Goal: Task Accomplishment & Management: Complete application form

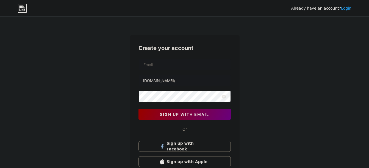
scroll to position [28, 0]
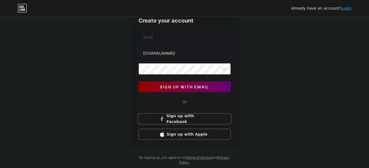
click at [188, 117] on span "Sign up with Facebook" at bounding box center [187, 119] width 43 height 12
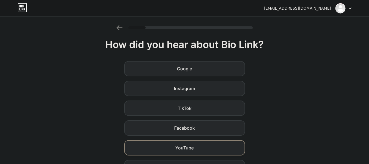
click at [196, 147] on div "YouTube" at bounding box center [184, 147] width 121 height 15
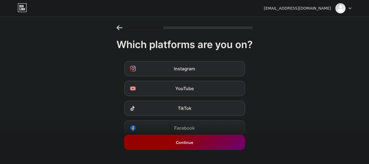
click at [221, 146] on div "Continue" at bounding box center [184, 142] width 121 height 15
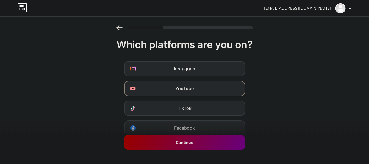
click at [210, 89] on div "YouTube" at bounding box center [184, 88] width 121 height 15
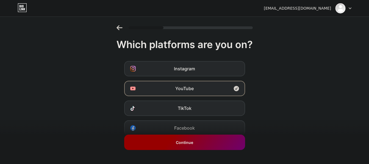
click at [206, 146] on div "Continue" at bounding box center [184, 142] width 121 height 15
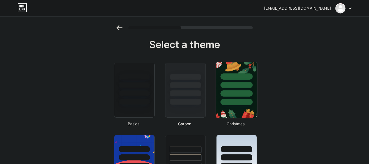
click at [236, 101] on div at bounding box center [237, 102] width 32 height 6
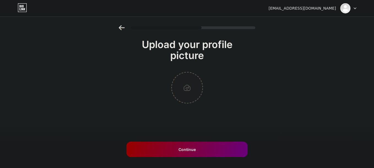
click at [193, 94] on input "file" at bounding box center [187, 88] width 31 height 31
click at [188, 90] on input "file" at bounding box center [187, 88] width 31 height 31
type input "C:\fakepath\Gaming.png"
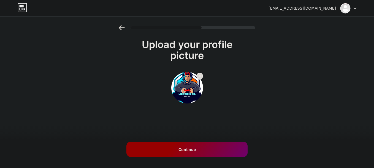
click at [193, 151] on span "Continue" at bounding box center [186, 150] width 17 height 6
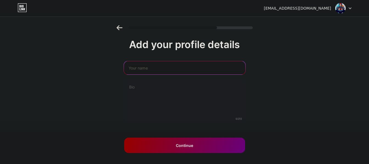
click at [144, 67] on input "text" at bounding box center [185, 67] width 122 height 13
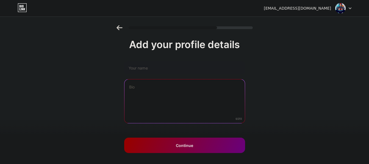
click at [141, 87] on textarea at bounding box center [185, 101] width 120 height 44
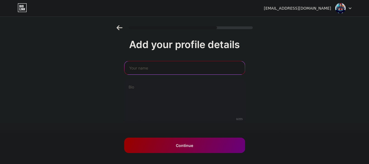
click at [142, 68] on input "text" at bounding box center [185, 67] width 120 height 13
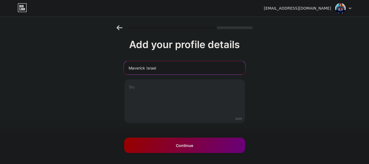
type input "Maverick Israel"
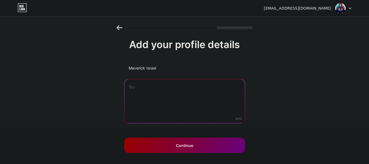
click at [155, 90] on textarea at bounding box center [185, 101] width 120 height 44
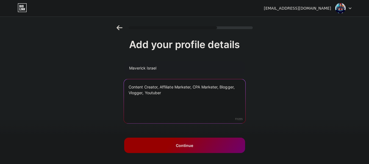
type textarea "Content Creator, Affiliate Marketer, CPA Marketer, Blogger, Vlogger, Youtuber"
click at [182, 146] on span "Continue" at bounding box center [184, 146] width 17 height 6
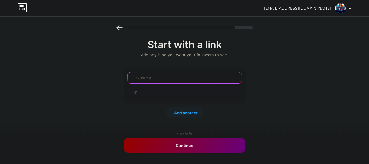
click at [149, 78] on input "text" at bounding box center [185, 77] width 114 height 11
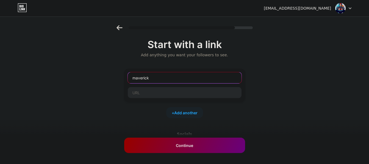
type input "maverick"
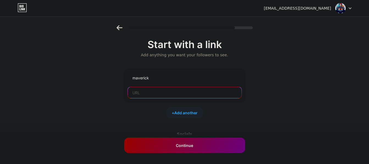
click at [154, 95] on input "text" at bounding box center [185, 92] width 114 height 11
type input "g"
type input "s"
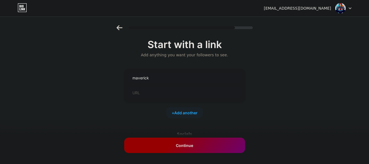
click at [196, 144] on div "Continue" at bounding box center [184, 145] width 121 height 15
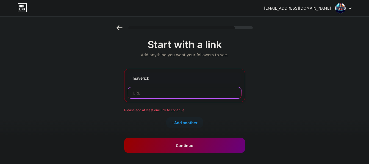
click at [150, 94] on input "text" at bounding box center [184, 92] width 113 height 11
paste input "[URL][DOMAIN_NAME]"
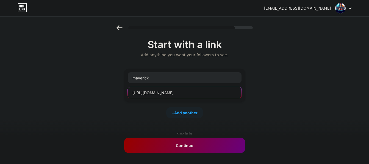
type input "[URL][DOMAIN_NAME]"
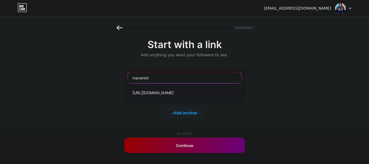
click at [161, 75] on input "maverick" at bounding box center [185, 77] width 114 height 11
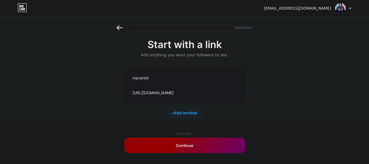
click at [192, 148] on span "Continue" at bounding box center [184, 146] width 17 height 6
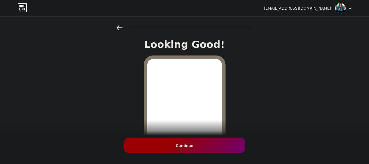
click at [203, 144] on div "Continue" at bounding box center [184, 145] width 121 height 15
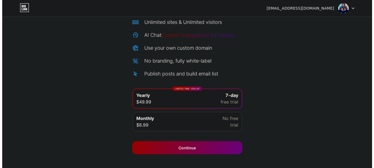
scroll to position [53, 0]
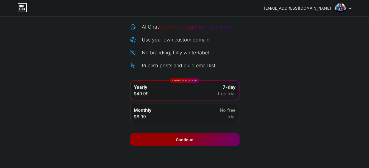
click at [194, 142] on div "Continue" at bounding box center [185, 139] width 110 height 13
